Goal: Book appointment/travel/reservation

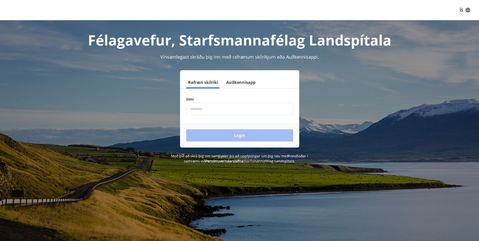
click at [193, 111] on input "phone" at bounding box center [239, 109] width 107 height 12
type input "********"
click at [226, 137] on button "Login" at bounding box center [239, 135] width 107 height 12
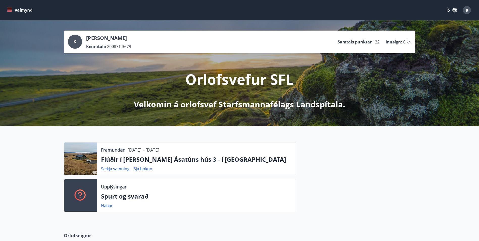
click at [10, 11] on icon "menu" at bounding box center [9, 10] width 5 height 5
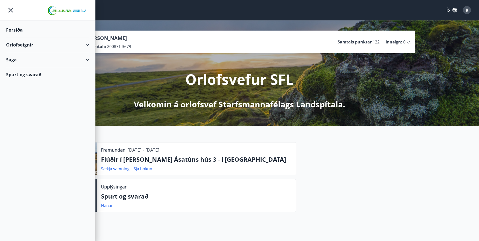
click at [87, 44] on div "Orlofseignir" at bounding box center [47, 44] width 83 height 15
click at [23, 69] on div "Bókunardagatal" at bounding box center [47, 68] width 75 height 11
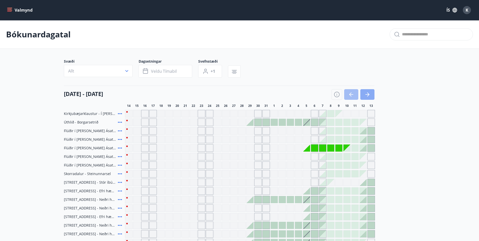
click at [367, 93] on icon "button" at bounding box center [368, 94] width 6 height 6
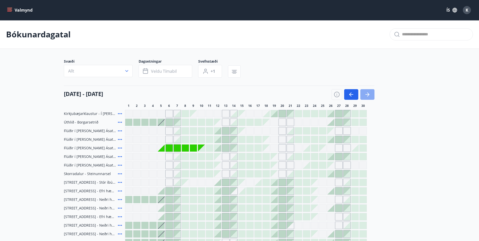
click at [371, 92] on button "button" at bounding box center [367, 94] width 14 height 11
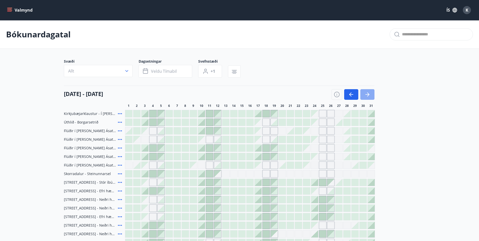
click at [371, 93] on button "button" at bounding box center [367, 94] width 14 height 11
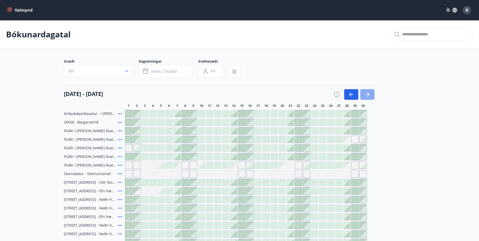
click at [372, 93] on button "button" at bounding box center [367, 94] width 14 height 11
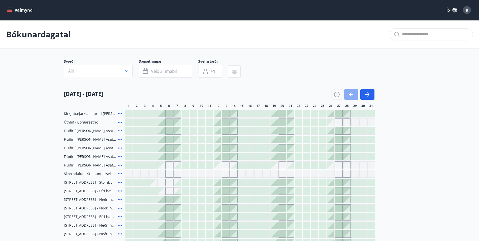
click at [351, 93] on icon "button" at bounding box center [350, 94] width 2 height 4
